Goal: Information Seeking & Learning: Compare options

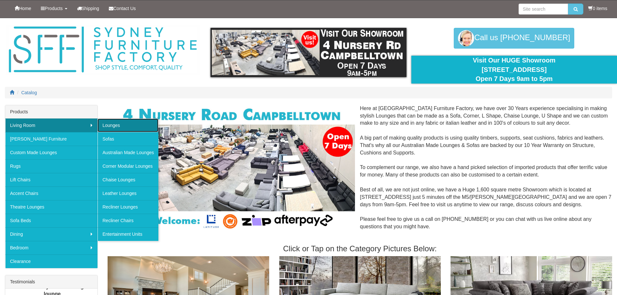
click at [126, 126] on link "Lounges" at bounding box center [128, 126] width 61 height 14
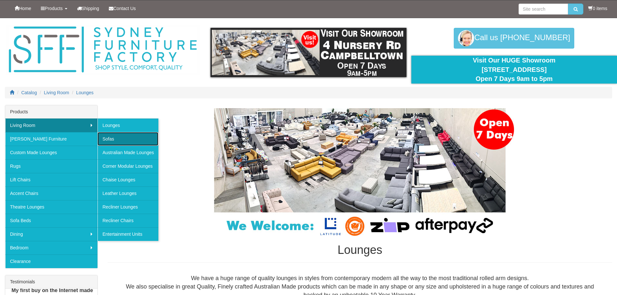
click at [109, 133] on link "Sofas" at bounding box center [128, 139] width 61 height 14
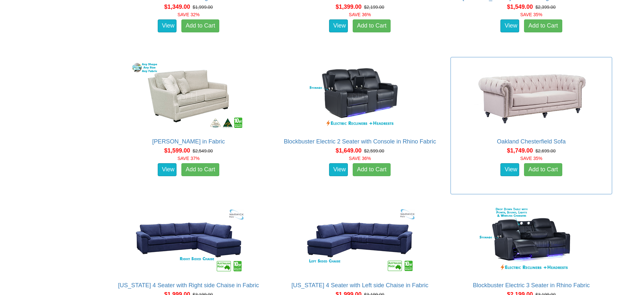
scroll to position [940, 0]
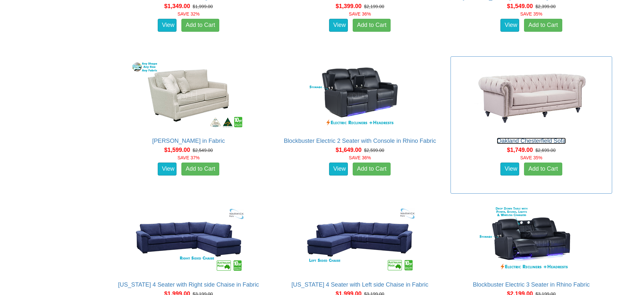
click at [539, 142] on link "Oakland Chesterfield Sofa" at bounding box center [531, 141] width 69 height 6
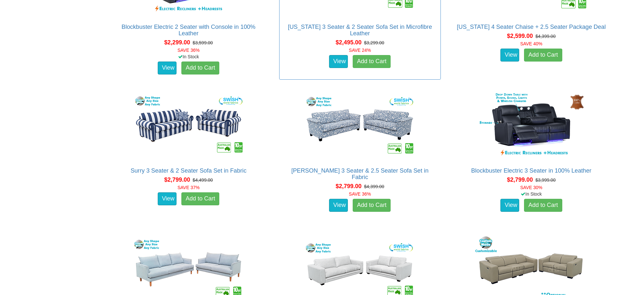
scroll to position [1338, 0]
